Goal: Find contact information: Obtain details needed to contact an individual or organization

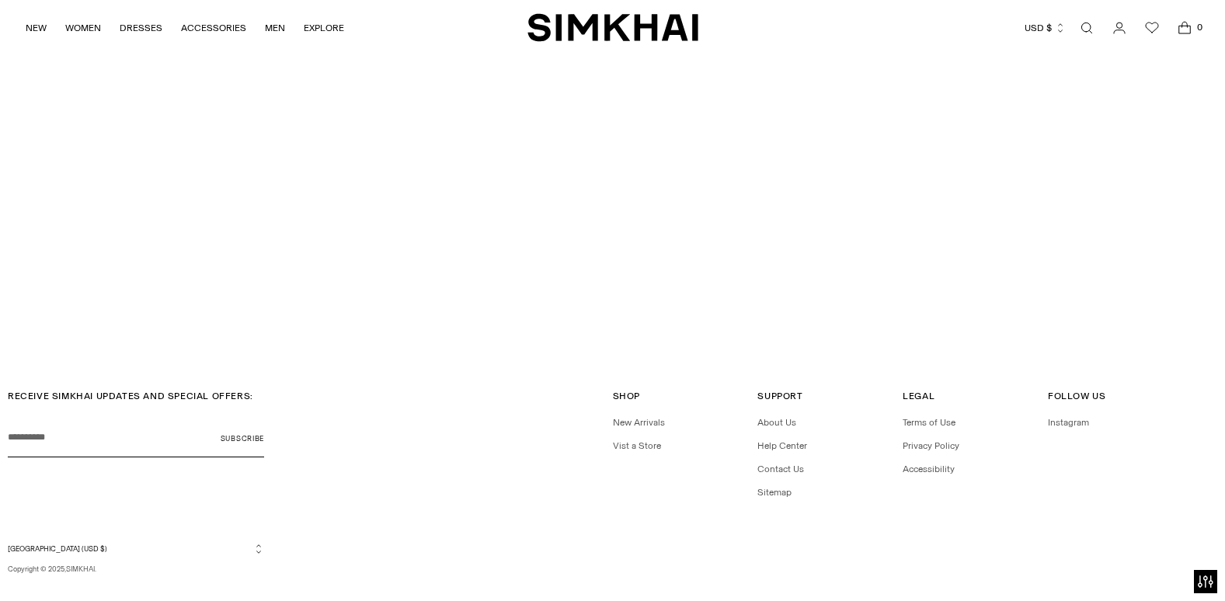
scroll to position [4478, 0]
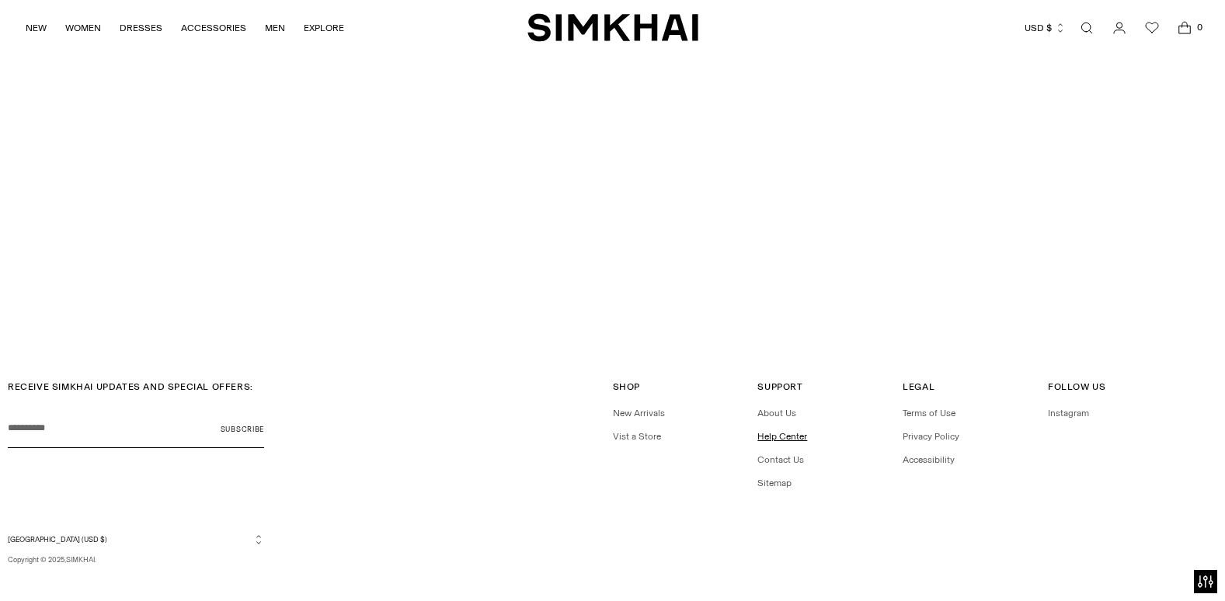
click at [771, 431] on link "Help Center" at bounding box center [782, 436] width 50 height 11
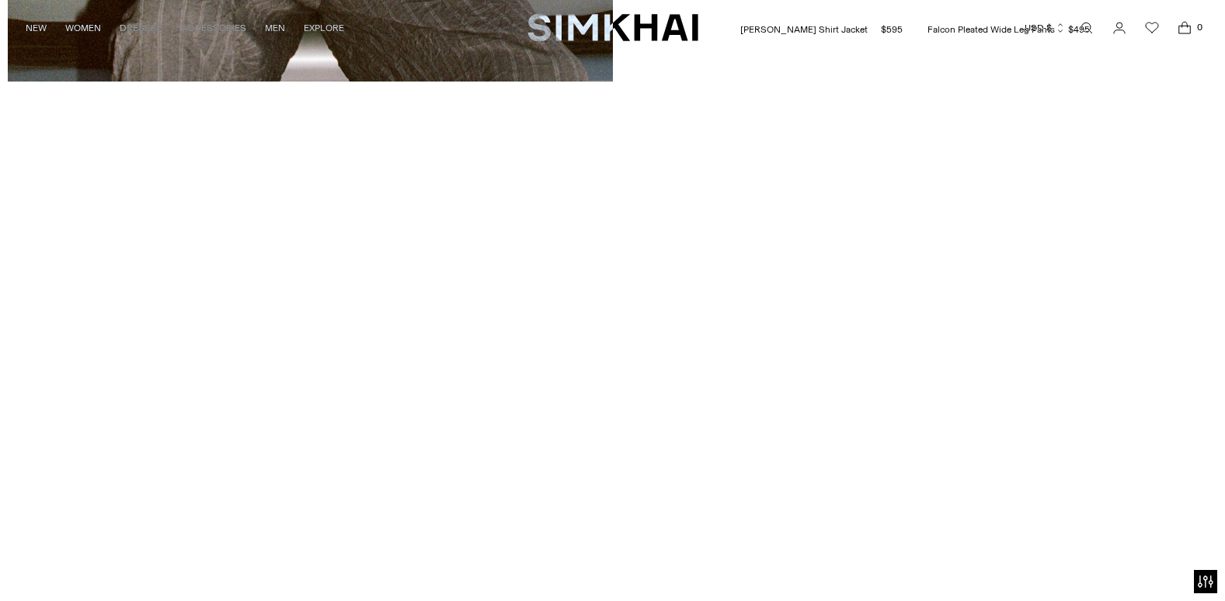
scroll to position [4478, 0]
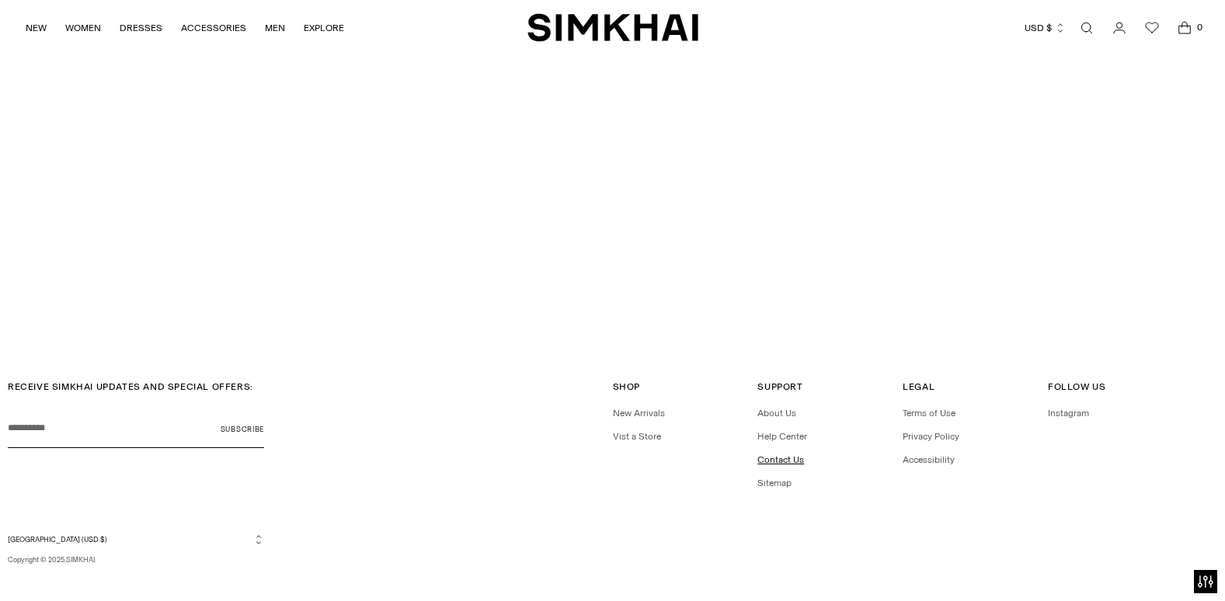
click at [776, 454] on link "Contact Us" at bounding box center [780, 459] width 47 height 11
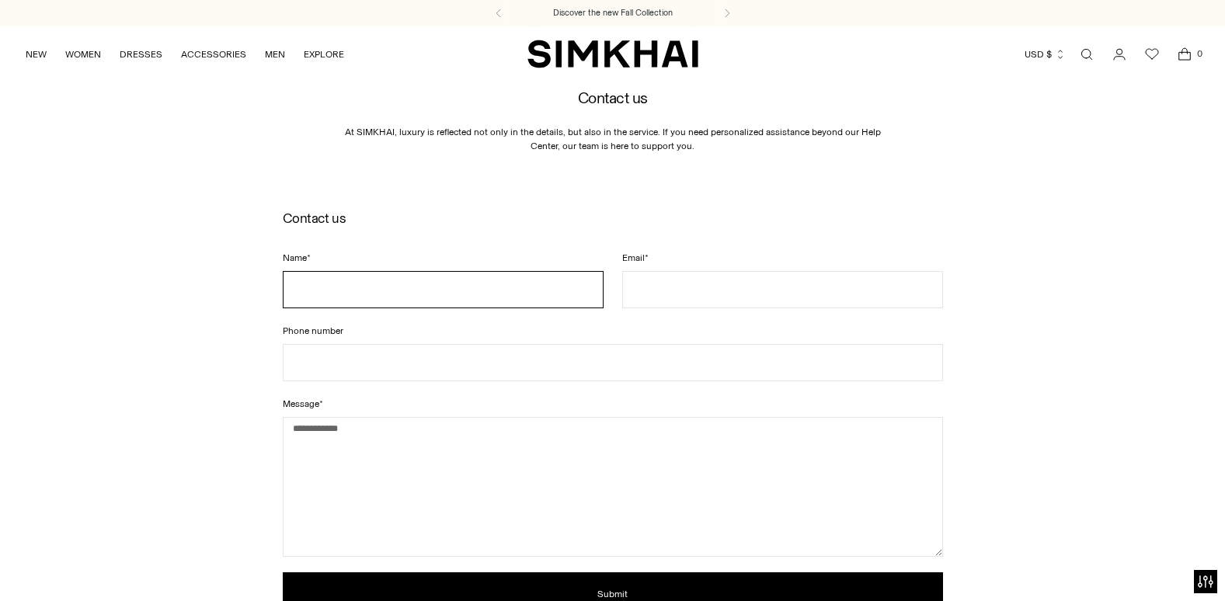
click at [402, 279] on input "Name *" at bounding box center [443, 289] width 321 height 37
click at [398, 279] on input "Name *" at bounding box center [443, 289] width 321 height 37
type input "**********"
click at [691, 280] on input "Email *" at bounding box center [782, 289] width 321 height 37
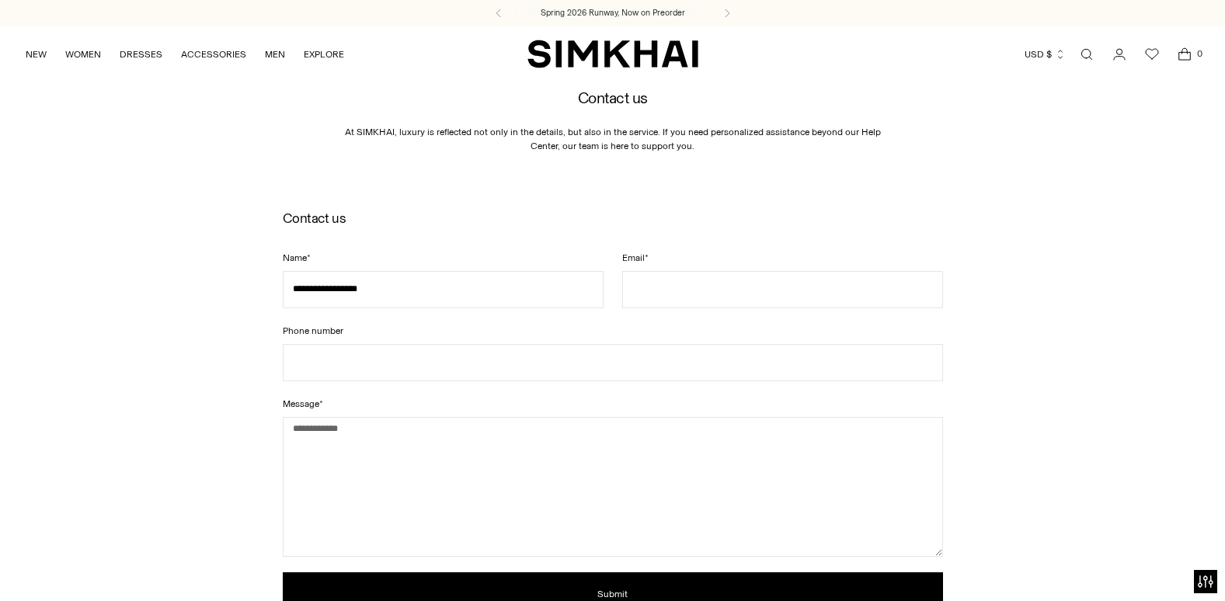
click at [689, 237] on div "**********" at bounding box center [613, 424] width 660 height 429
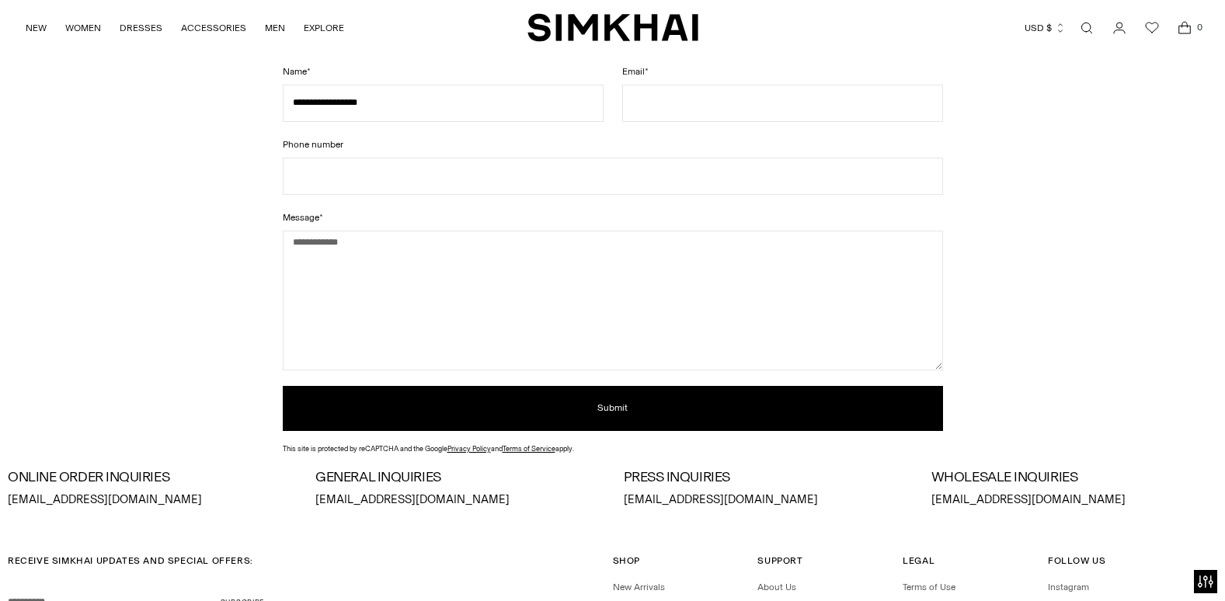
scroll to position [374, 0]
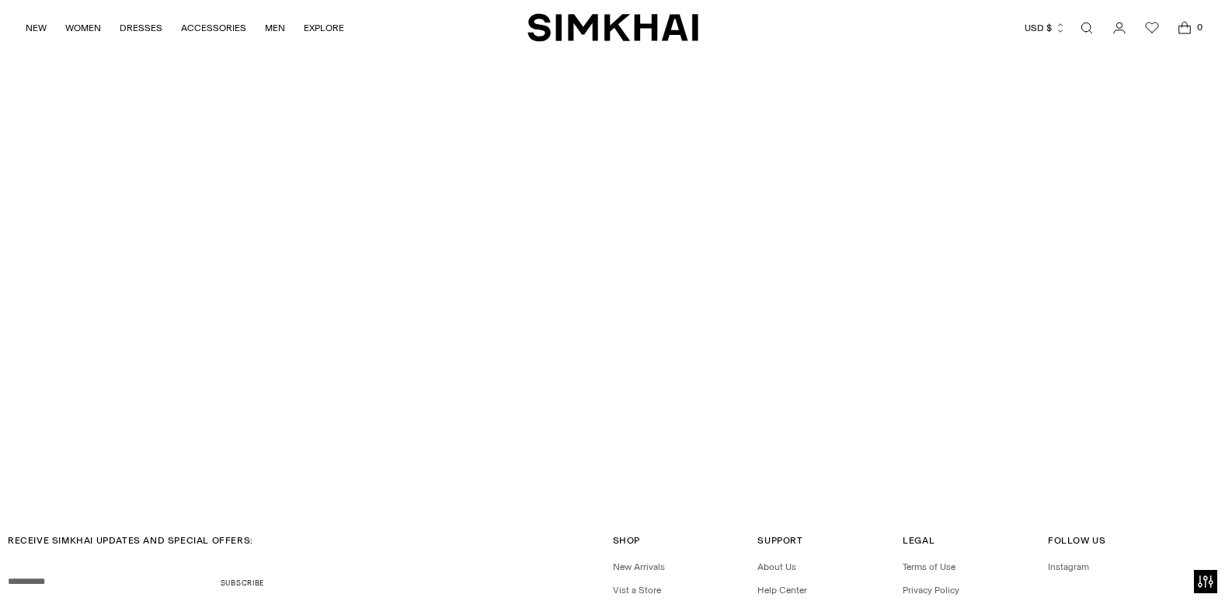
scroll to position [4478, 0]
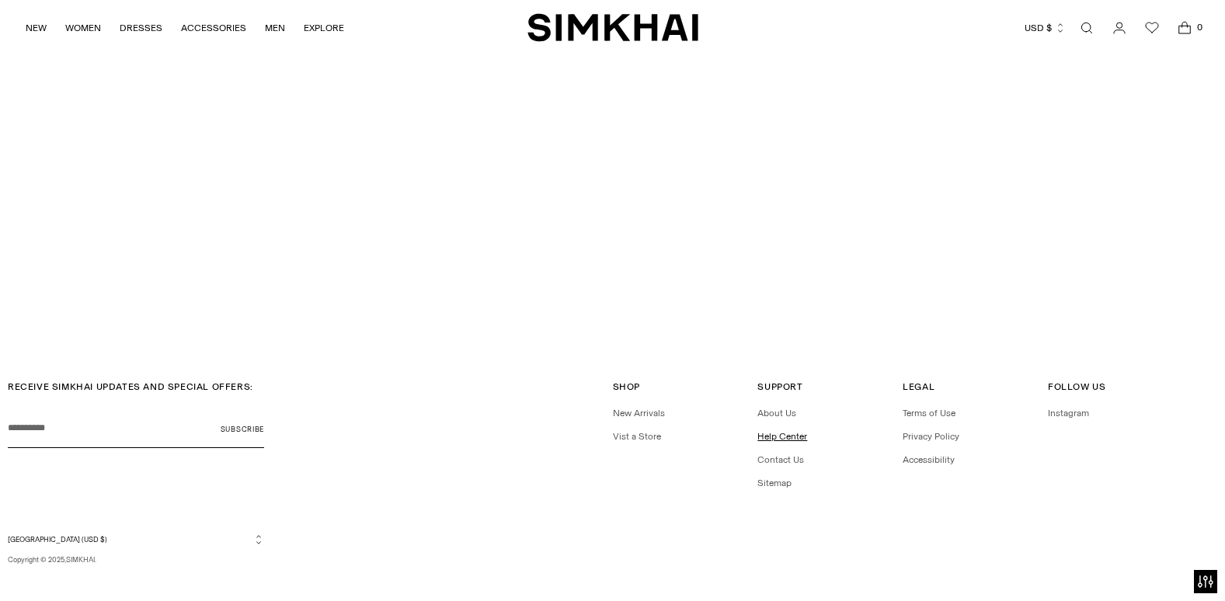
click at [780, 431] on link "Help Center" at bounding box center [782, 436] width 50 height 11
